Goal: Ask a question

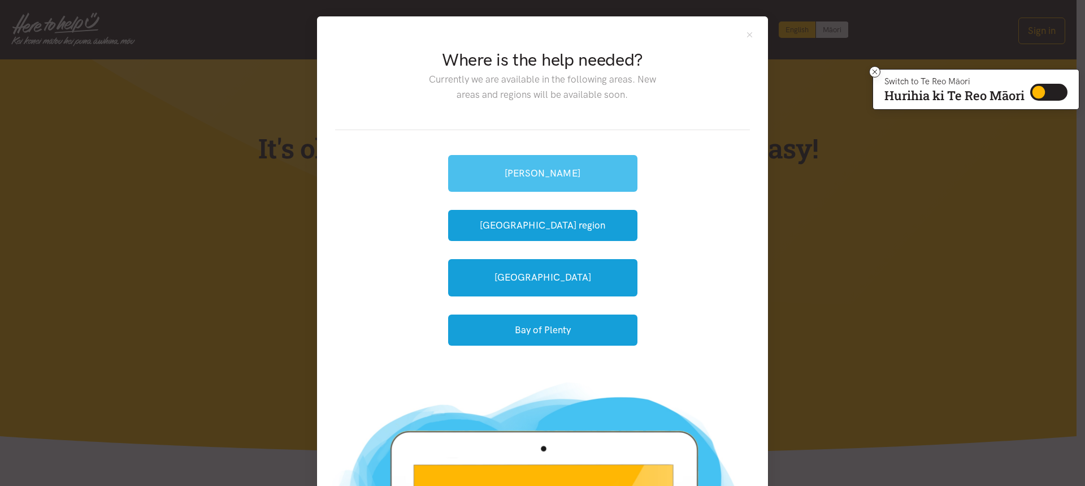
click at [538, 180] on link "[PERSON_NAME]" at bounding box center [542, 173] width 189 height 37
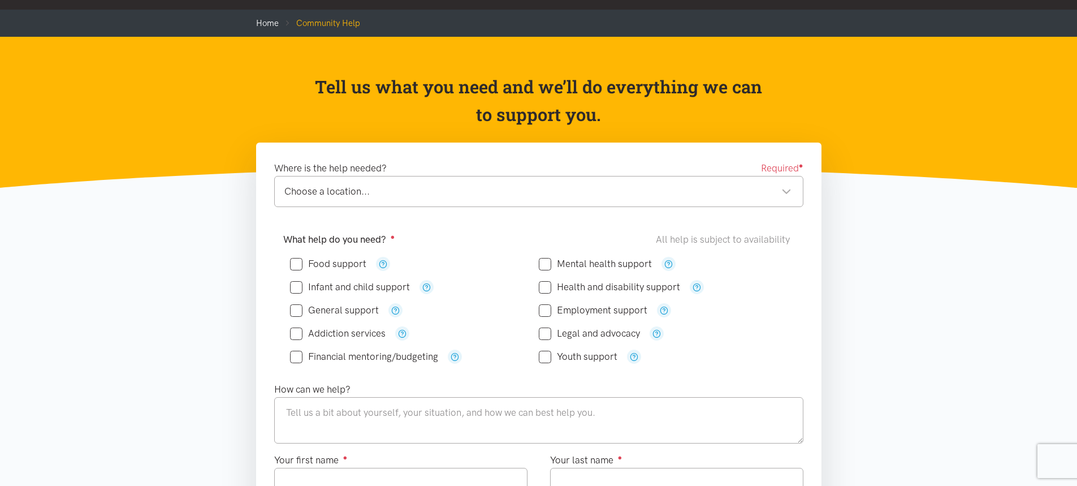
scroll to position [57, 0]
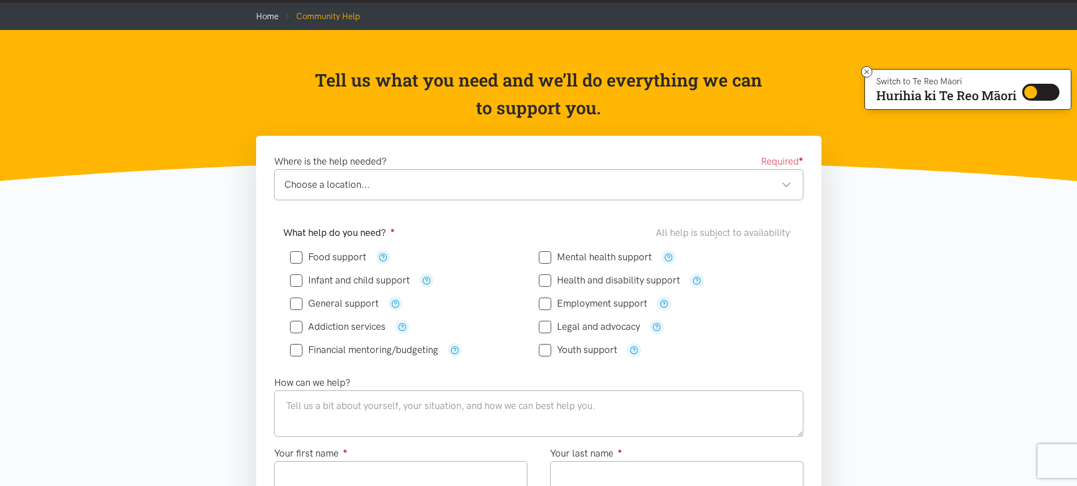
click at [356, 184] on div "Choose a location..." at bounding box center [537, 184] width 507 height 15
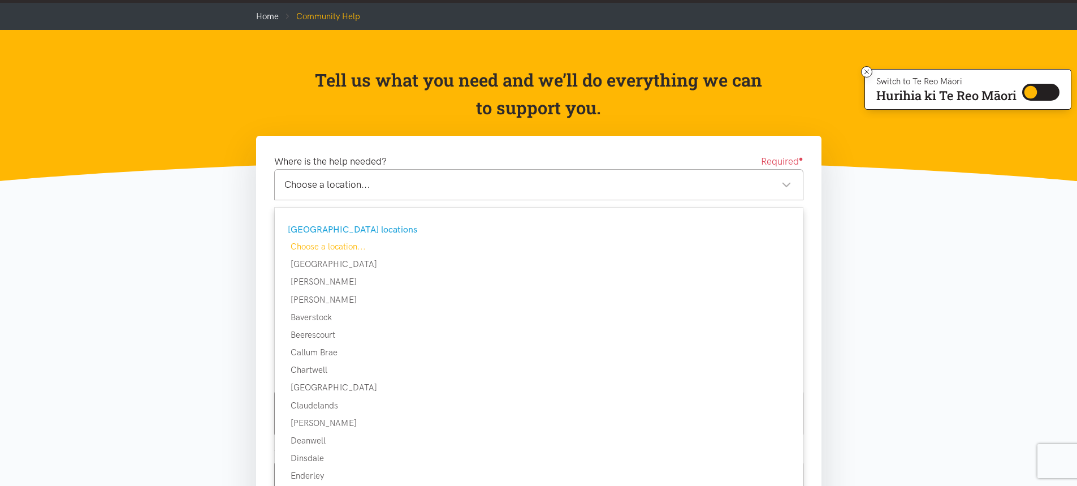
click at [401, 174] on div "Choose a location... Choose a location..." at bounding box center [538, 184] width 529 height 31
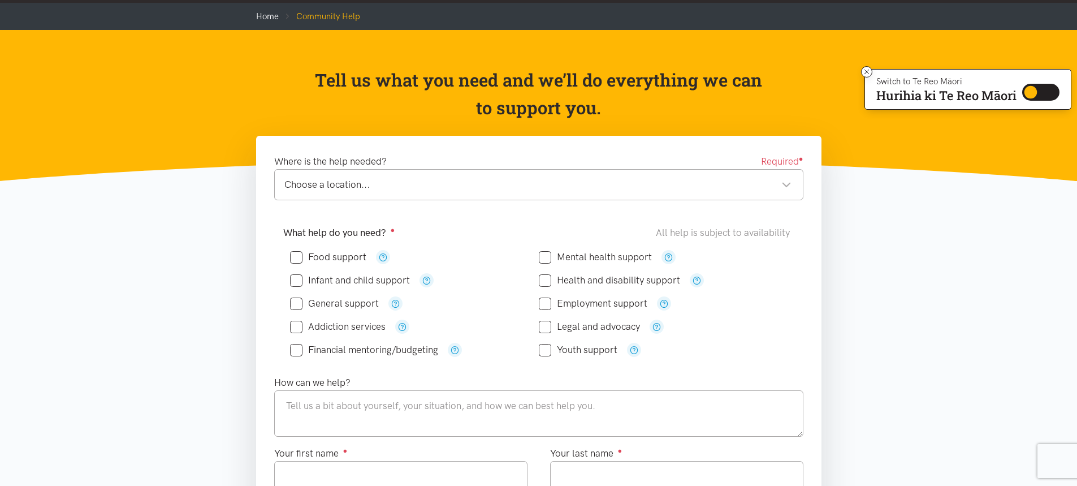
click at [396, 186] on div "Choose a location..." at bounding box center [537, 184] width 507 height 15
drag, startPoint x: 386, startPoint y: 182, endPoint x: 314, endPoint y: 184, distance: 72.4
click at [317, 185] on div "[PERSON_NAME][GEOGRAPHIC_DATA]" at bounding box center [537, 184] width 507 height 15
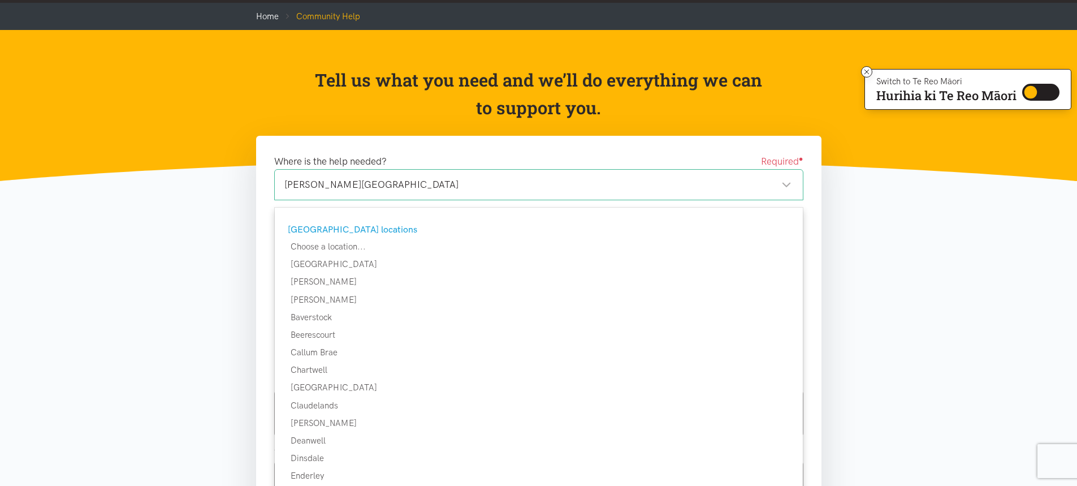
click at [314, 184] on div "[PERSON_NAME][GEOGRAPHIC_DATA]" at bounding box center [537, 184] width 507 height 15
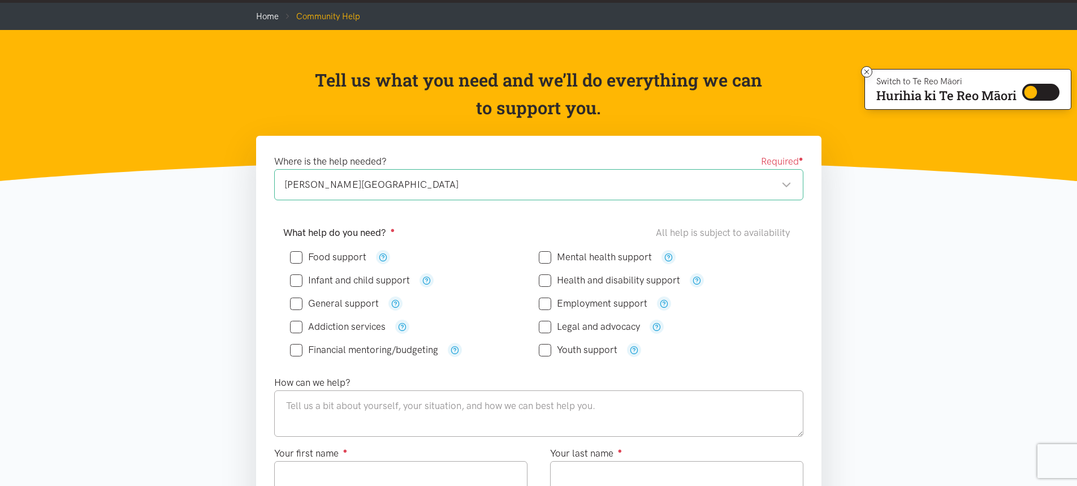
click at [383, 188] on div "[PERSON_NAME][GEOGRAPHIC_DATA]" at bounding box center [537, 184] width 507 height 15
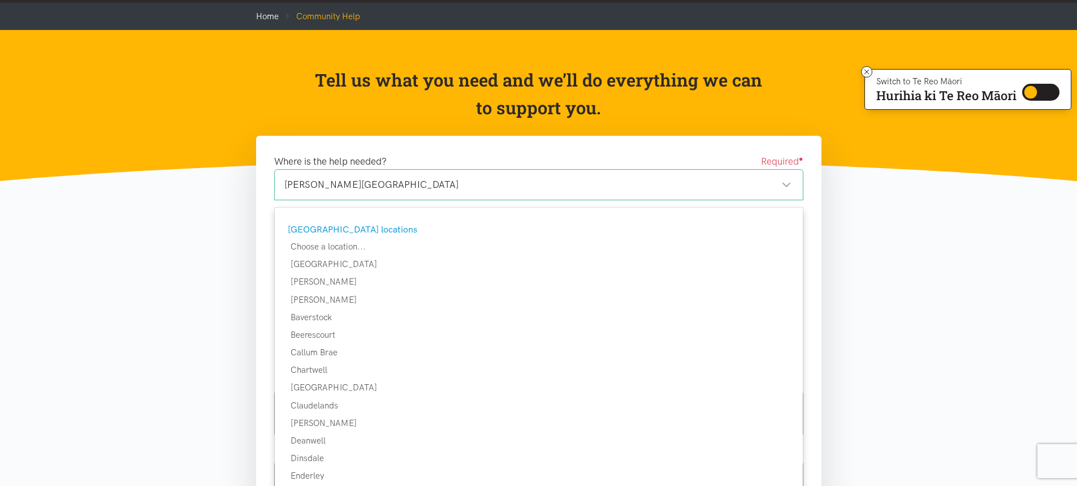
click at [375, 187] on div "[PERSON_NAME][GEOGRAPHIC_DATA]" at bounding box center [537, 184] width 507 height 15
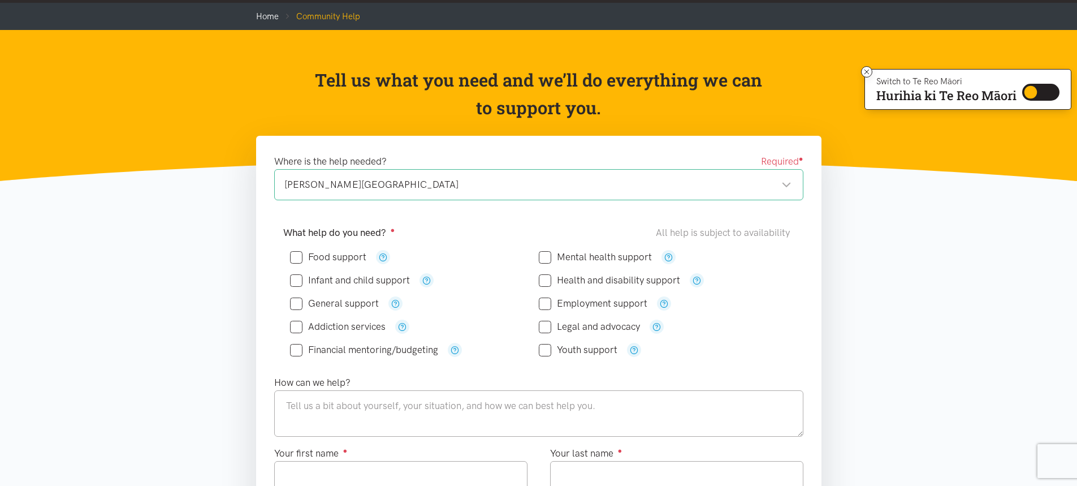
click at [788, 183] on div "[PERSON_NAME][GEOGRAPHIC_DATA]" at bounding box center [537, 184] width 507 height 15
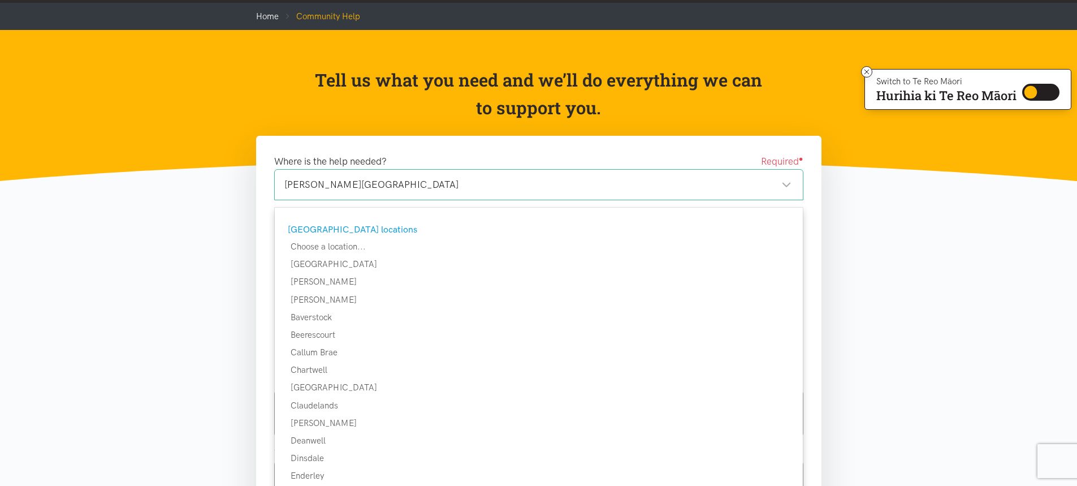
click at [318, 229] on div "[GEOGRAPHIC_DATA] locations" at bounding box center [537, 229] width 499 height 15
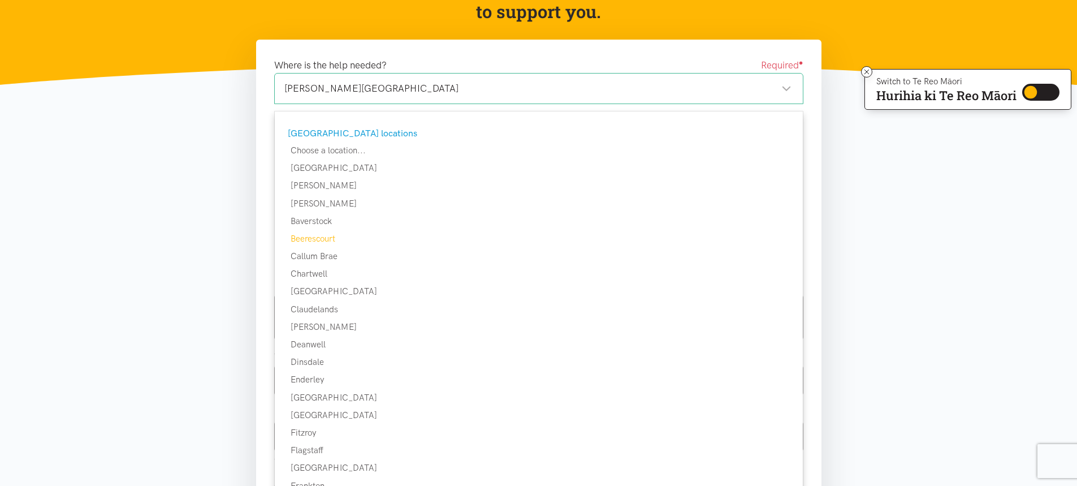
scroll to position [226, 0]
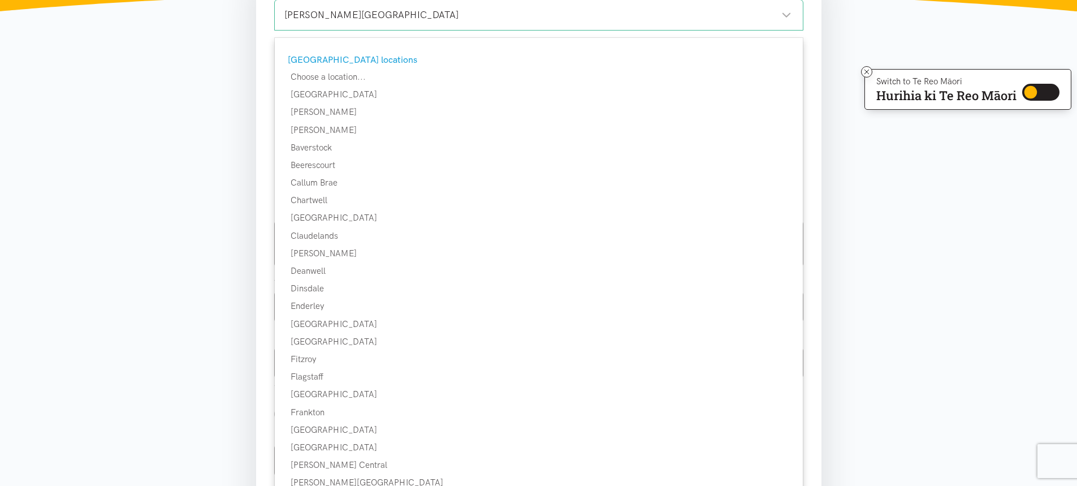
click at [616, 17] on div "[PERSON_NAME][GEOGRAPHIC_DATA]" at bounding box center [537, 14] width 507 height 15
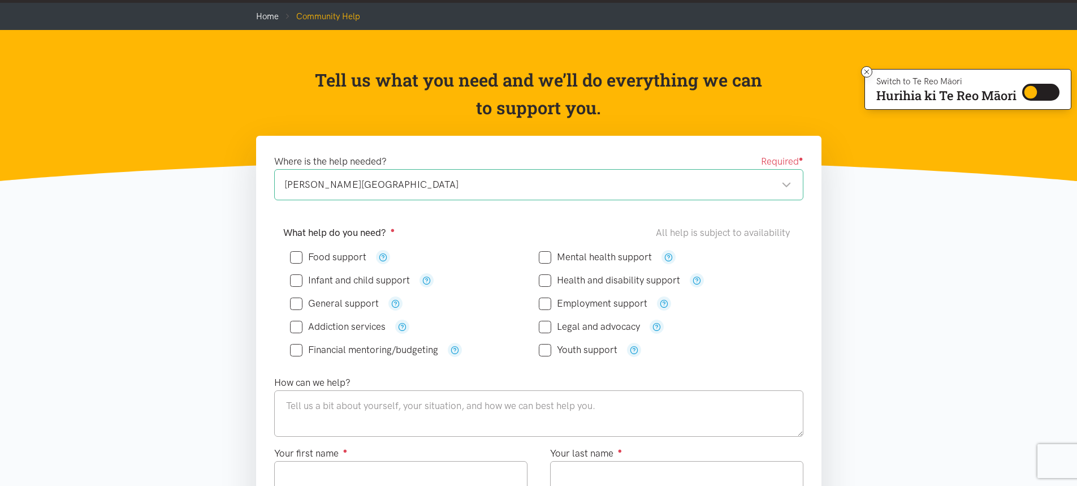
scroll to position [0, 0]
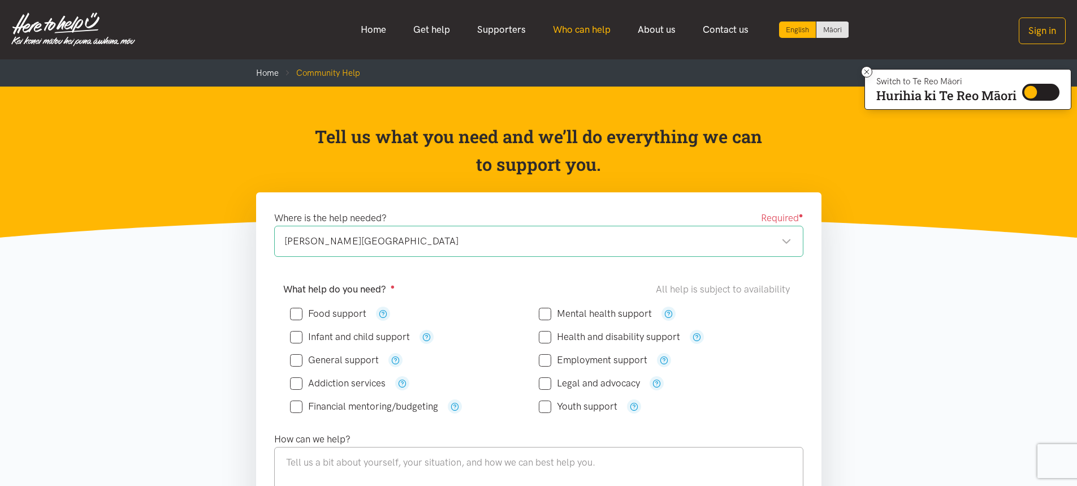
click at [563, 27] on link "Who can help" at bounding box center [581, 30] width 85 height 24
